Goal: Task Accomplishment & Management: Complete application form

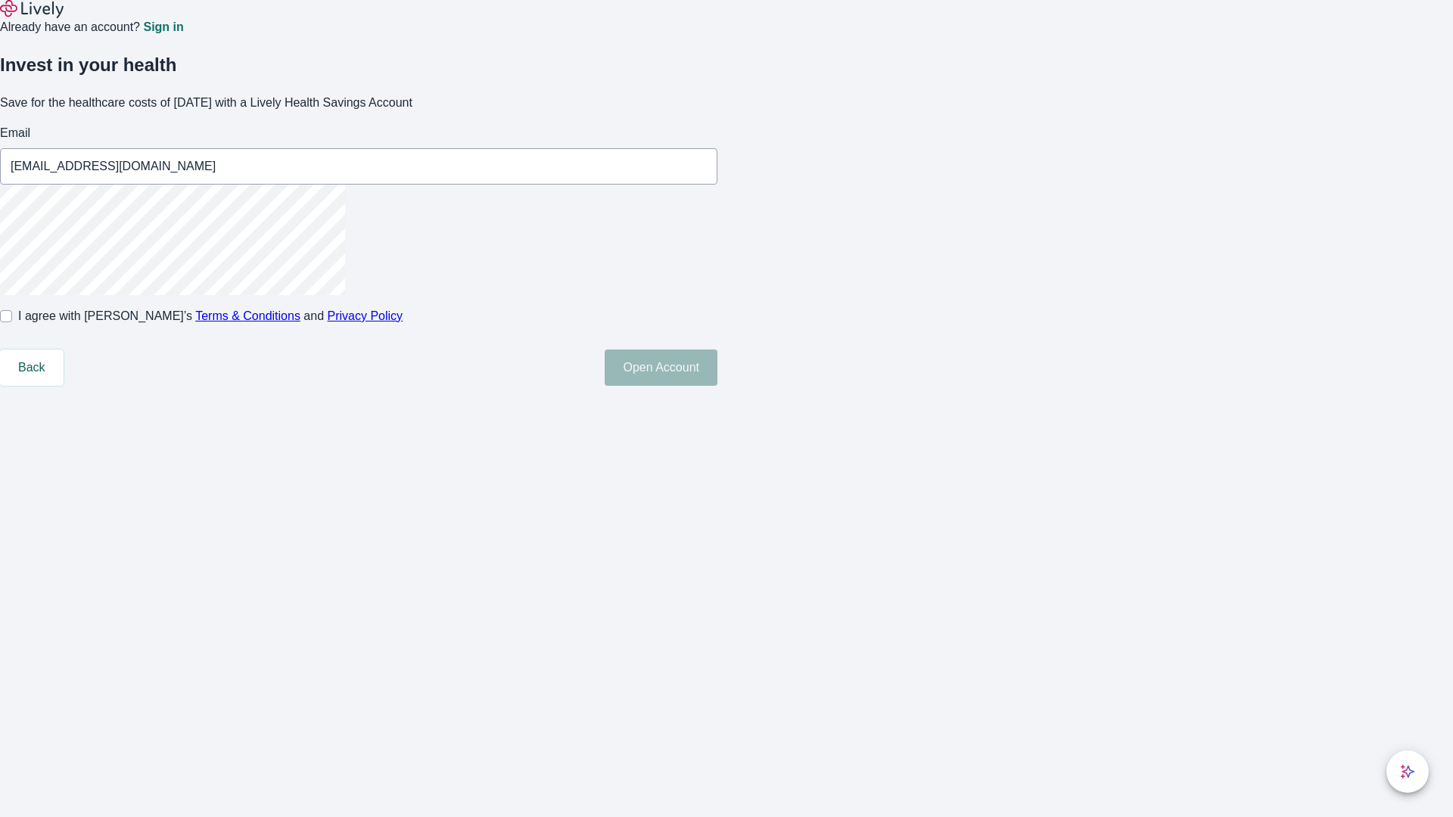
click at [12, 322] on input "I agree with Lively’s Terms & Conditions and Privacy Policy" at bounding box center [6, 316] width 12 height 12
checkbox input "true"
click at [717, 386] on button "Open Account" at bounding box center [660, 368] width 113 height 36
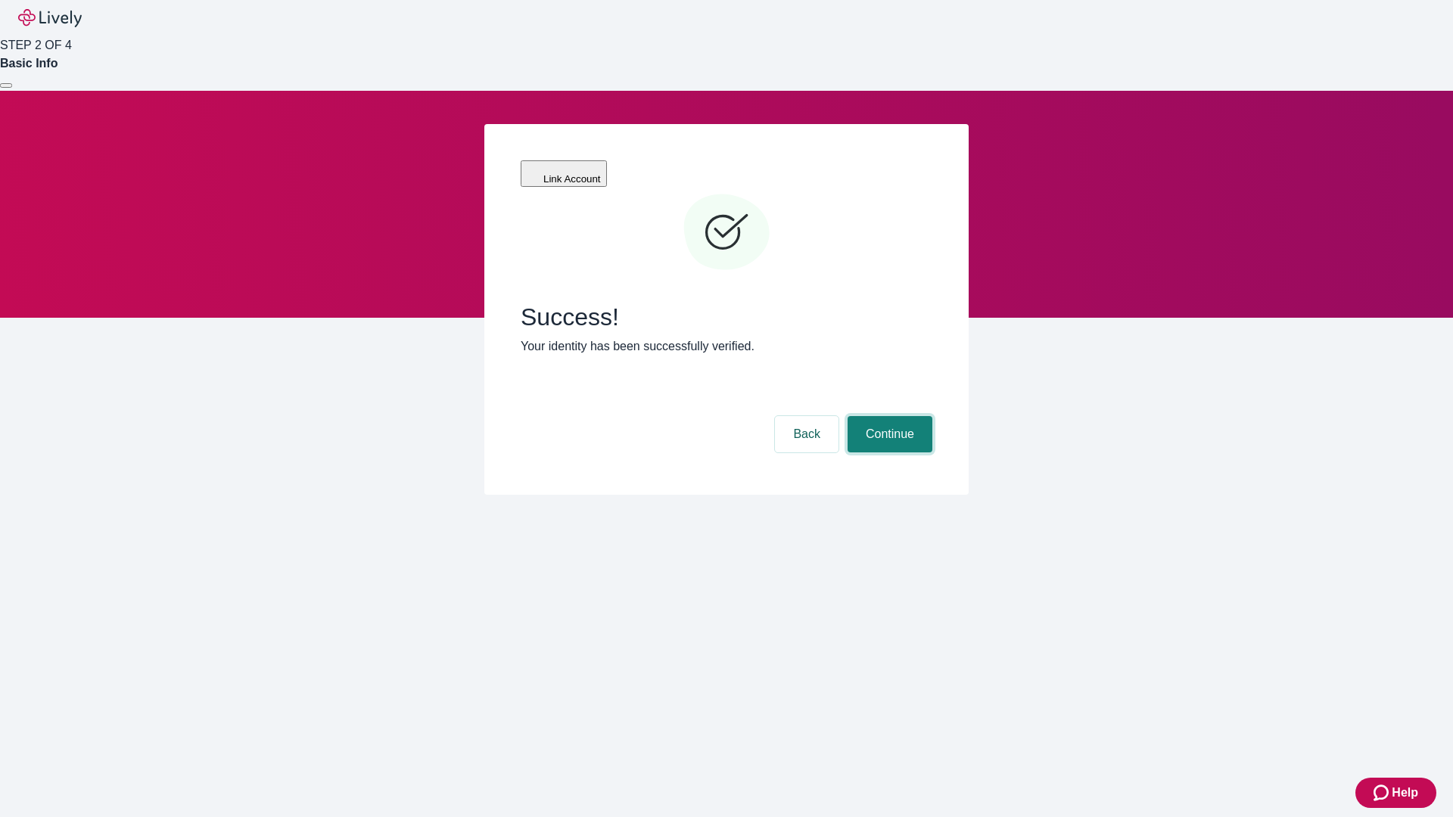
click at [887, 416] on button "Continue" at bounding box center [889, 434] width 85 height 36
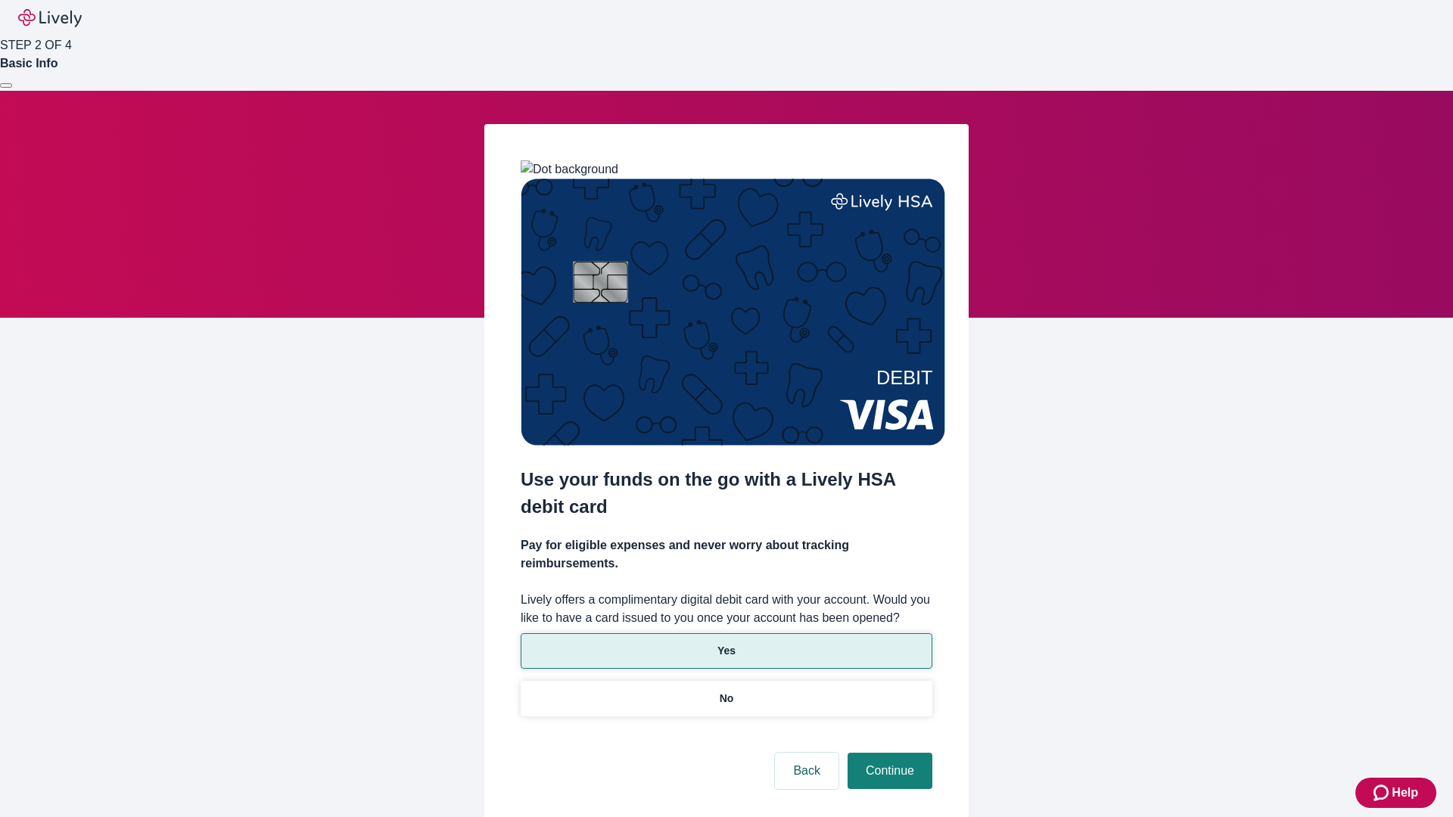
click at [726, 643] on p "Yes" at bounding box center [726, 651] width 18 height 16
click at [887, 753] on button "Continue" at bounding box center [889, 771] width 85 height 36
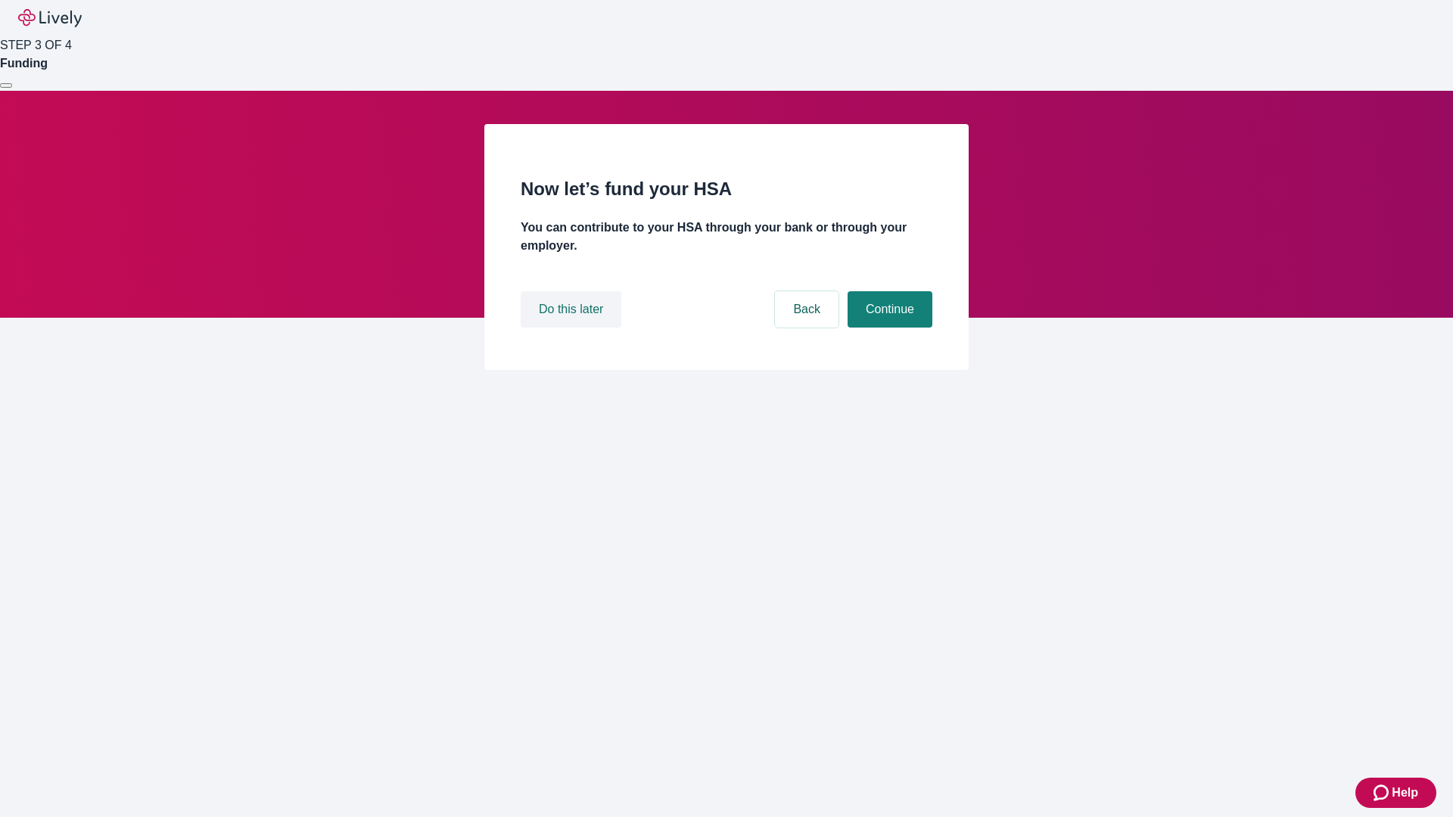
click at [573, 328] on button "Do this later" at bounding box center [570, 309] width 101 height 36
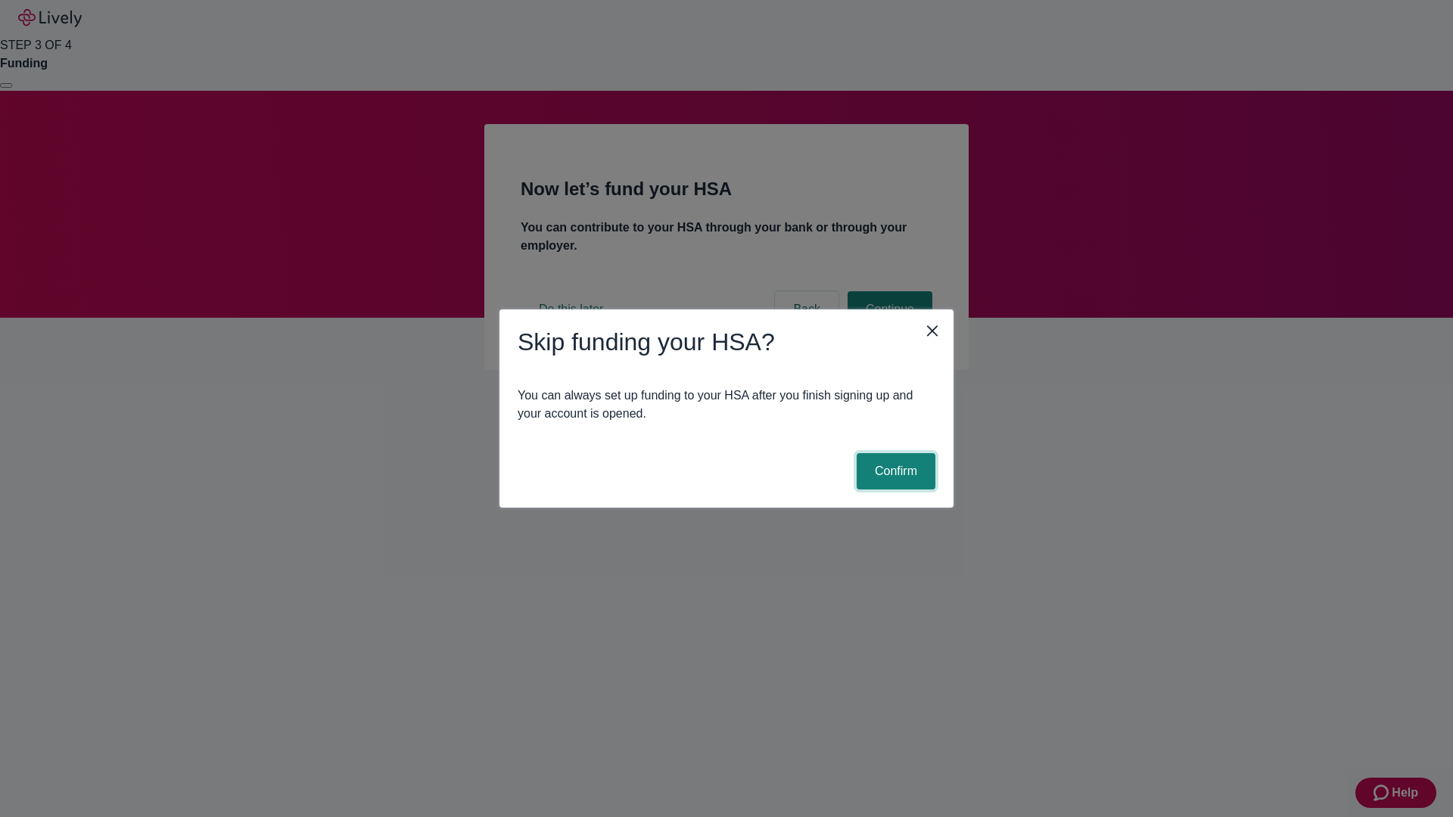
click at [893, 471] on button "Confirm" at bounding box center [895, 471] width 79 height 36
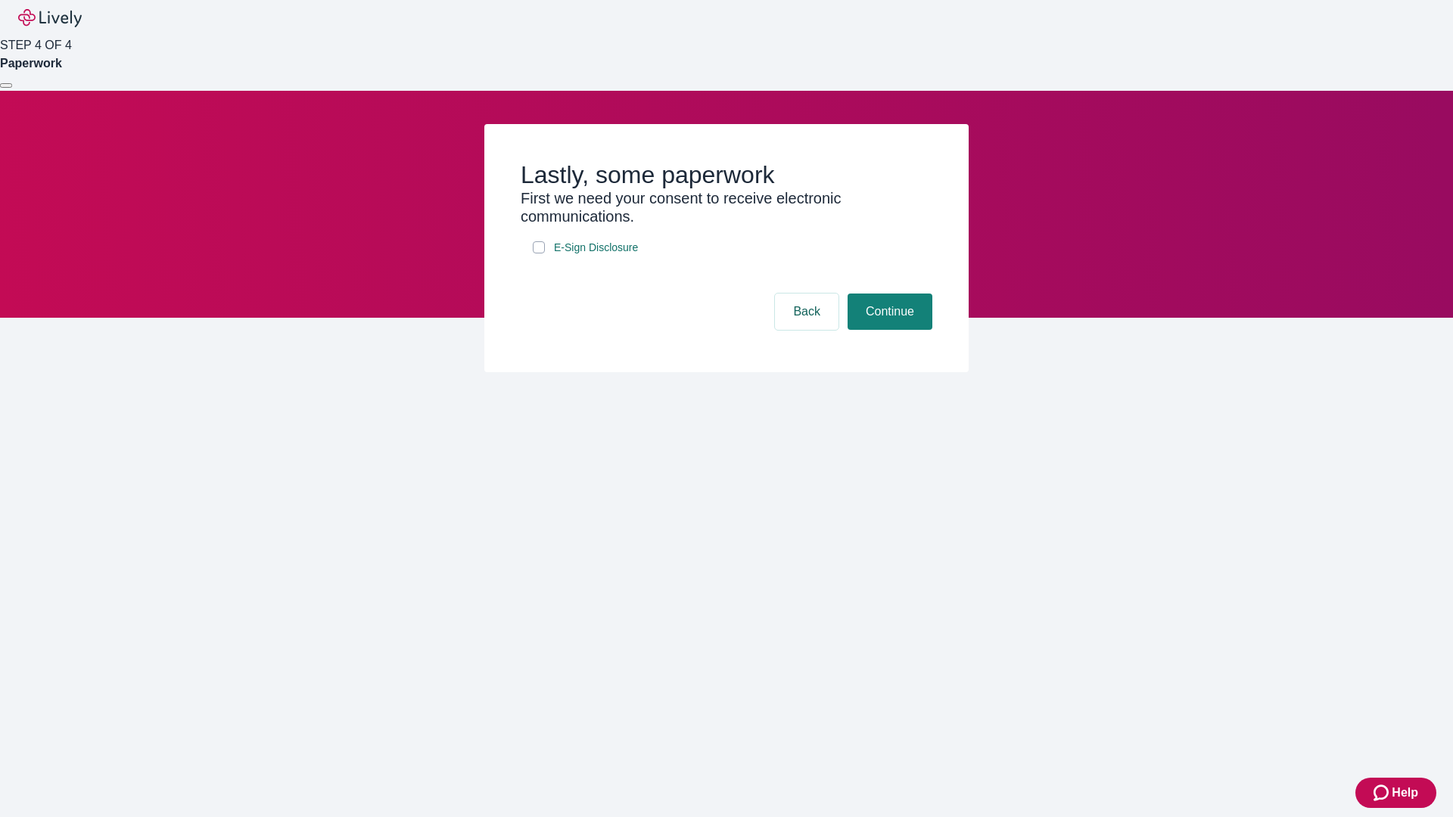
click at [539, 253] on input "E-Sign Disclosure" at bounding box center [539, 247] width 12 height 12
checkbox input "true"
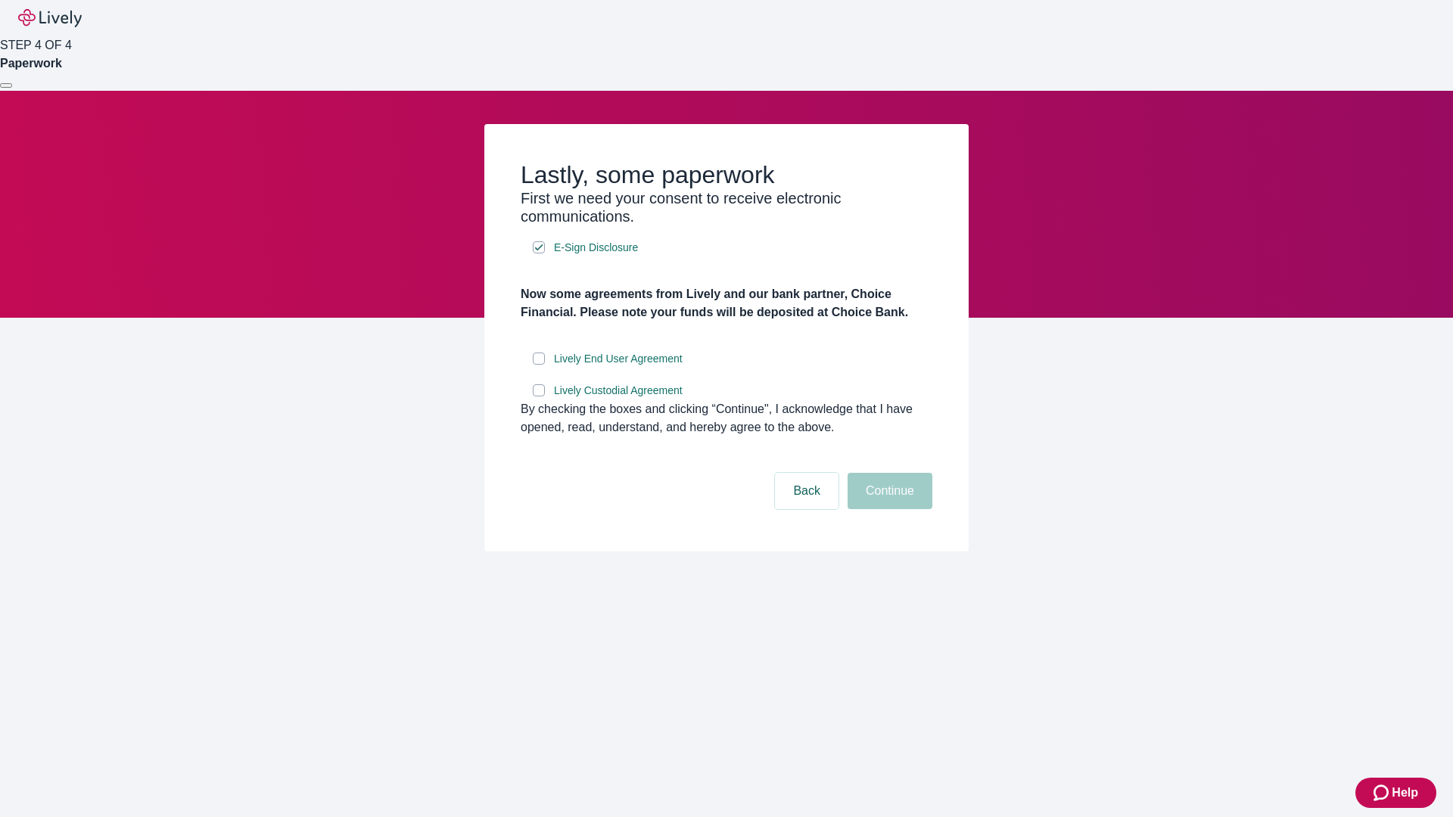
click at [539, 365] on input "Lively End User Agreement" at bounding box center [539, 359] width 12 height 12
checkbox input "true"
click at [539, 396] on input "Lively Custodial Agreement" at bounding box center [539, 390] width 12 height 12
checkbox input "true"
click at [887, 509] on button "Continue" at bounding box center [889, 491] width 85 height 36
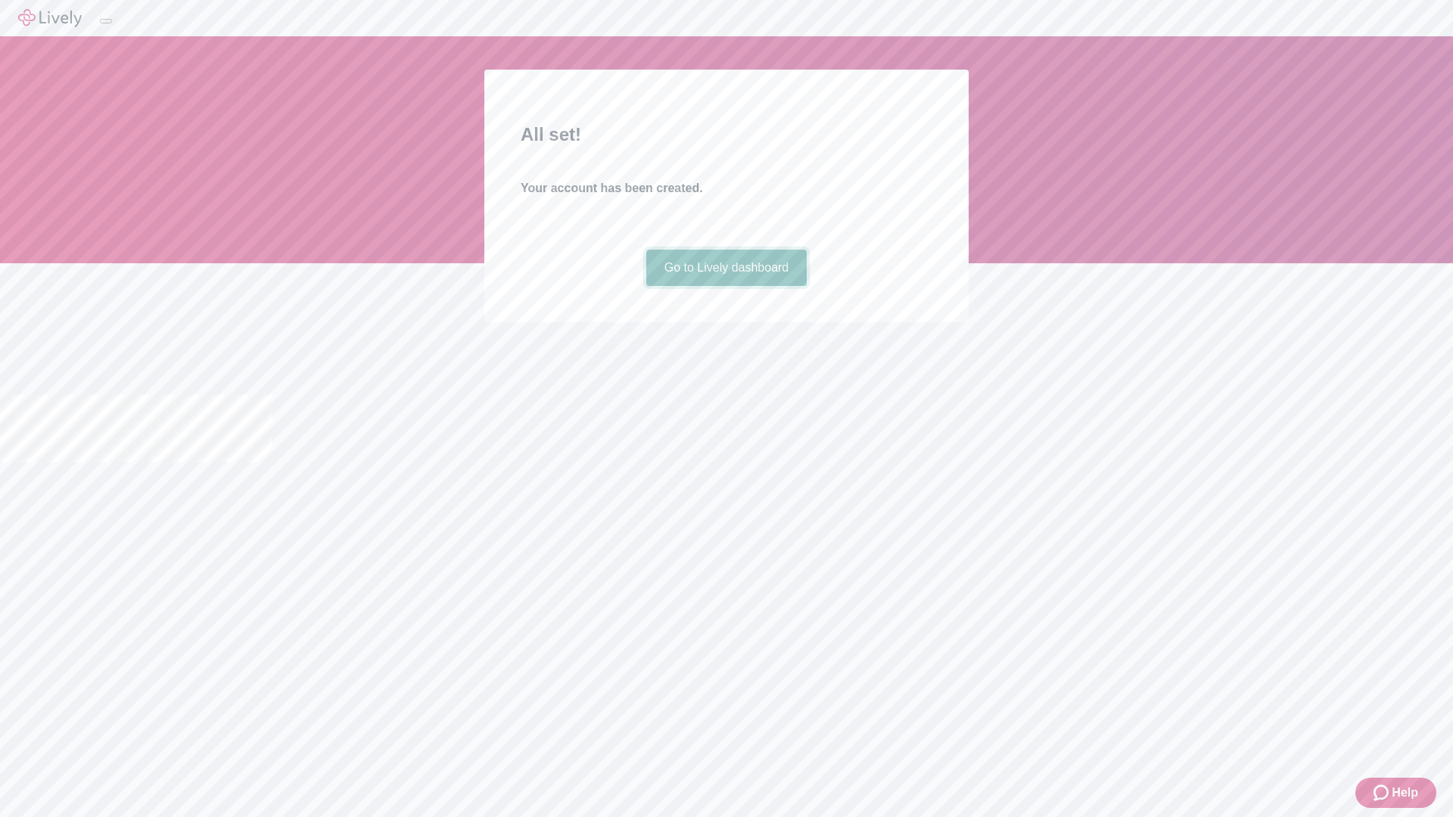
click at [726, 286] on link "Go to Lively dashboard" at bounding box center [726, 268] width 161 height 36
